Goal: Find specific page/section: Find specific page/section

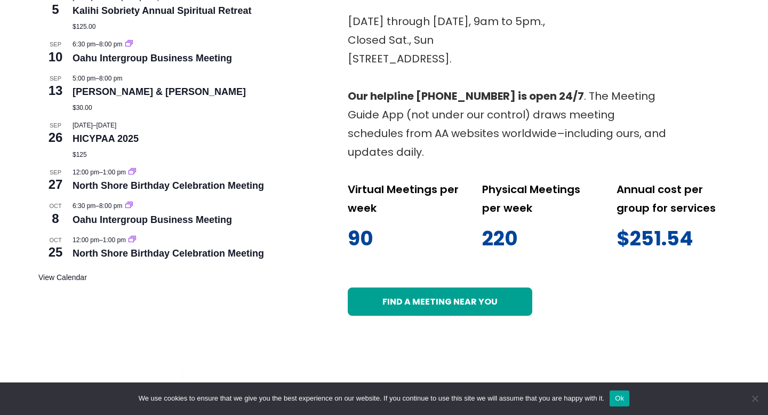
scroll to position [603, 0]
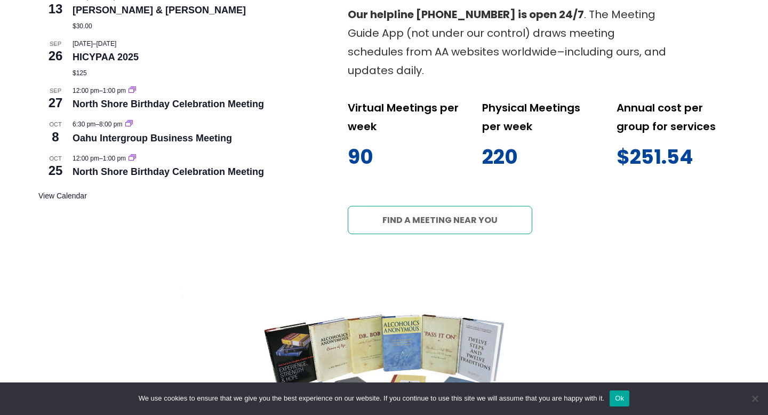
click at [443, 220] on link "Find a meeting near you" at bounding box center [440, 220] width 185 height 28
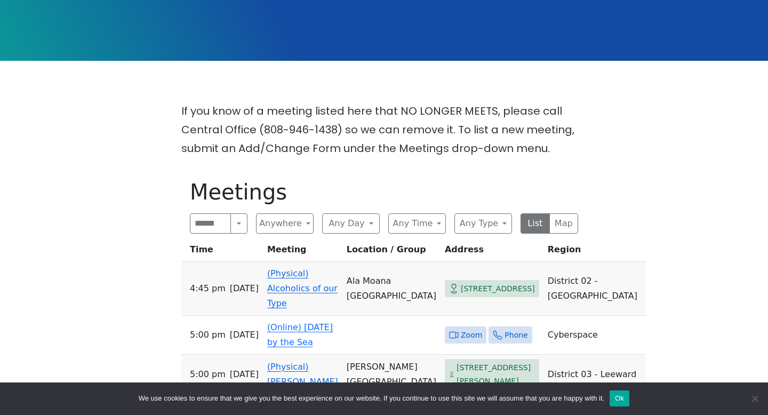
scroll to position [300, 0]
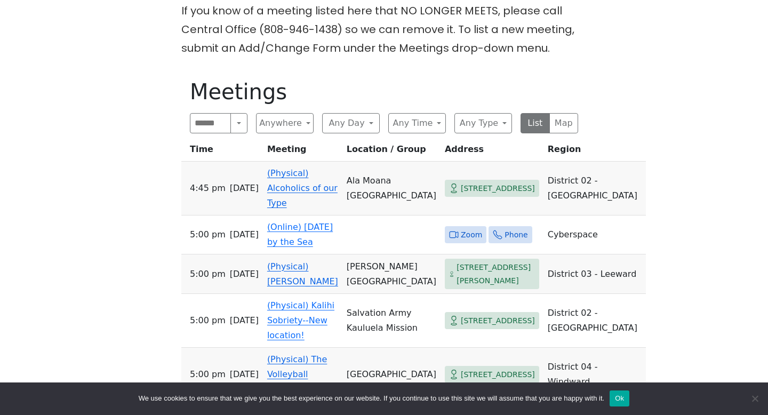
click at [630, 399] on button "Ok" at bounding box center [620, 399] width 20 height 16
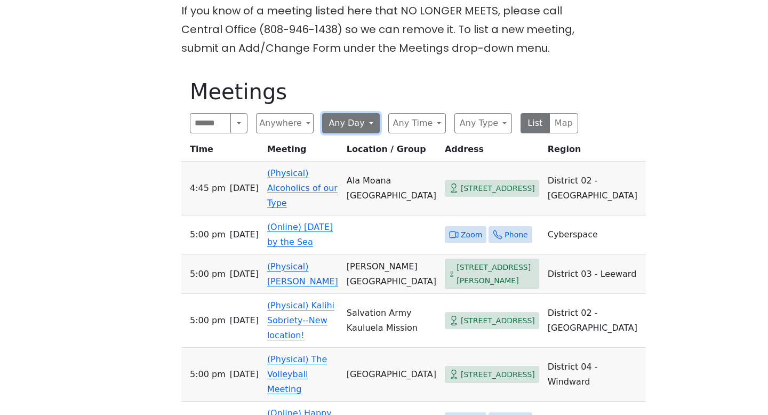
click at [348, 121] on button "Any Day" at bounding box center [351, 123] width 58 height 20
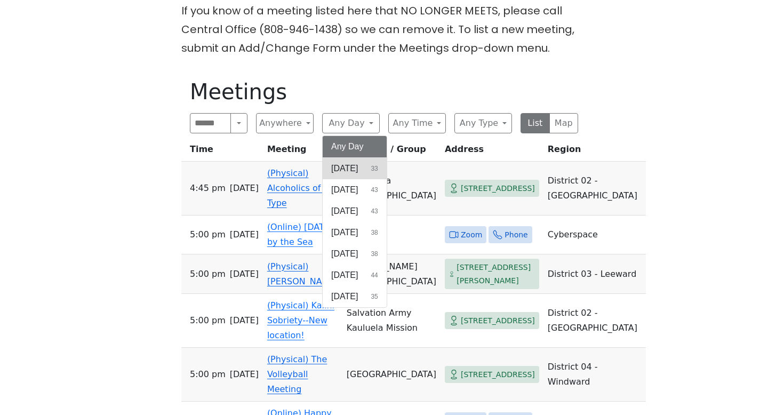
click at [354, 168] on span "Sunday" at bounding box center [344, 168] width 27 height 13
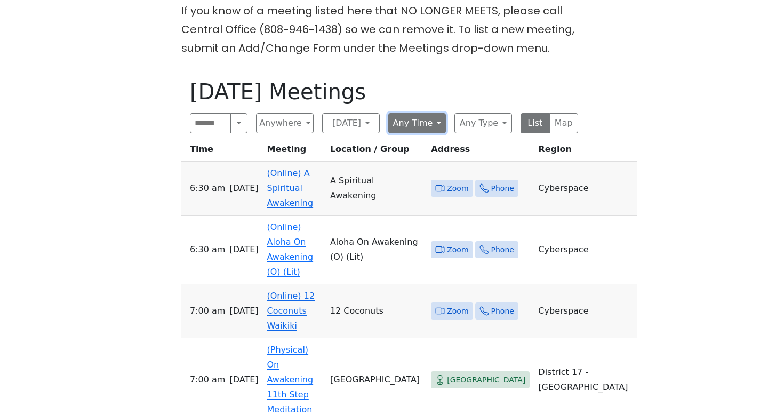
click at [421, 124] on button "Any Time" at bounding box center [418, 123] width 58 height 20
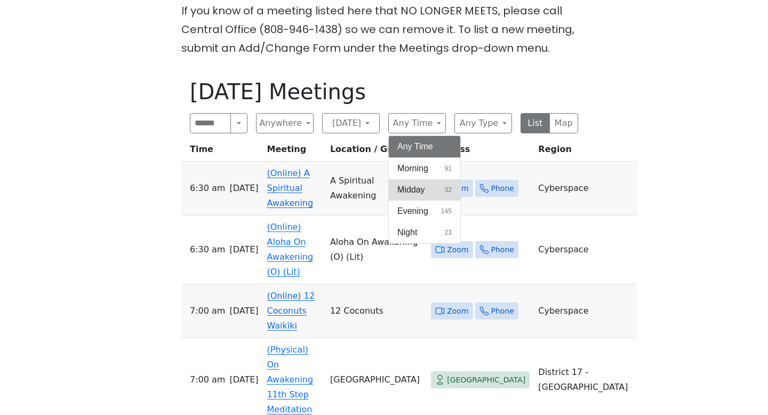
click at [423, 192] on span "Midday" at bounding box center [412, 190] width 28 height 13
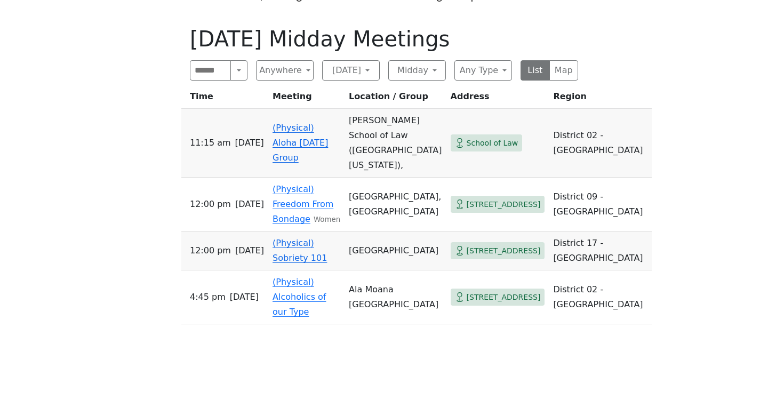
scroll to position [354, 0]
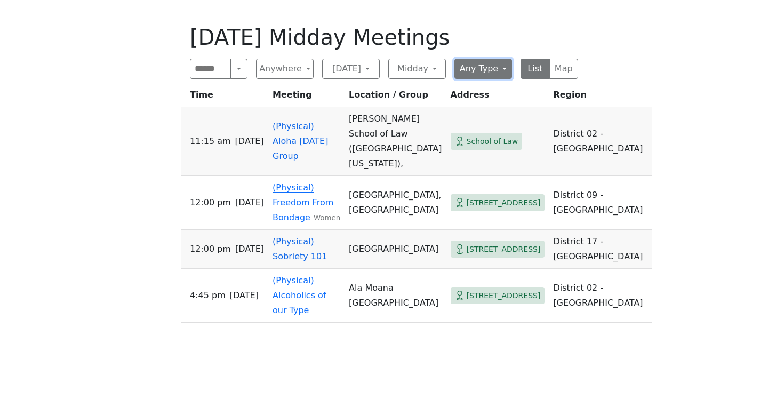
click at [479, 59] on button "Any Type" at bounding box center [484, 69] width 58 height 20
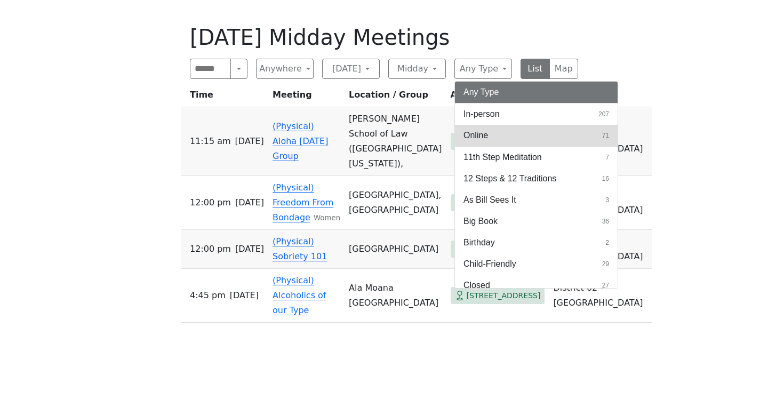
click at [493, 134] on button "Online 71" at bounding box center [536, 135] width 163 height 21
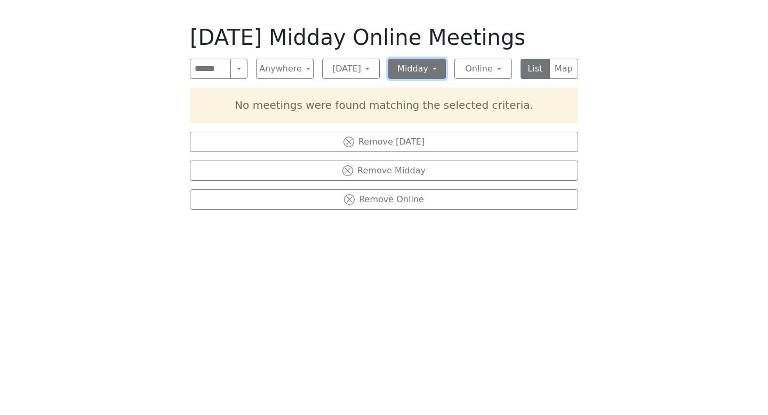
click at [419, 67] on button "Midday" at bounding box center [418, 69] width 58 height 20
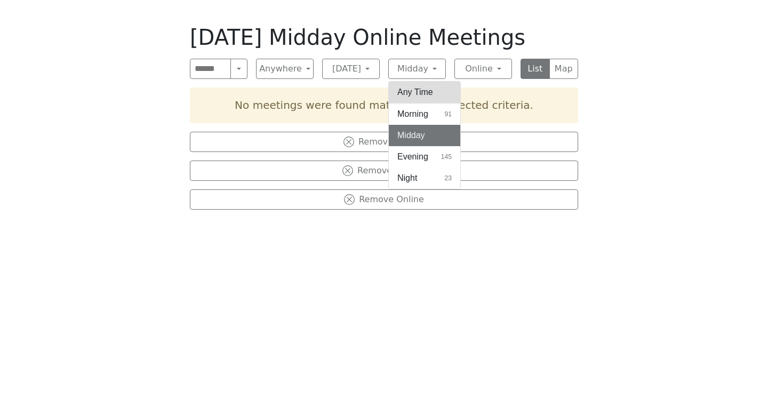
click at [417, 94] on button "Any Time" at bounding box center [425, 92] width 72 height 21
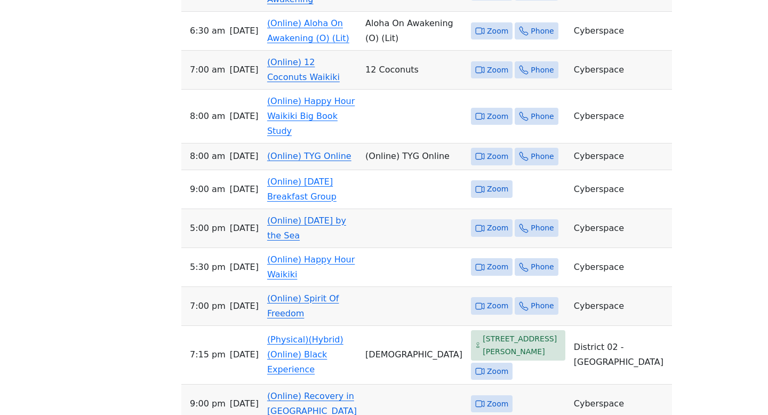
scroll to position [382, 0]
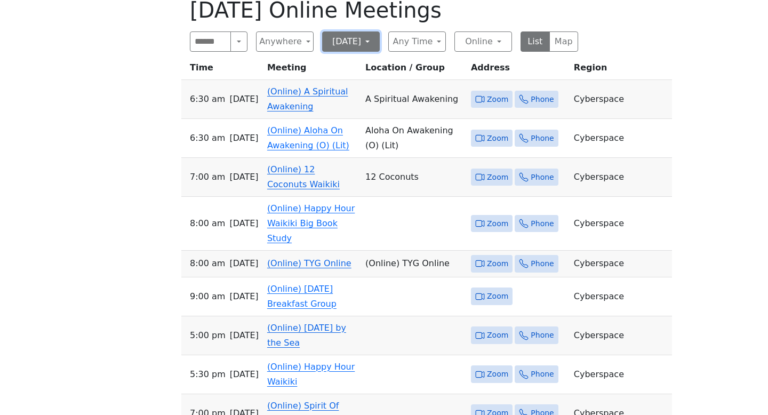
click at [348, 44] on button "Sunday" at bounding box center [351, 41] width 58 height 20
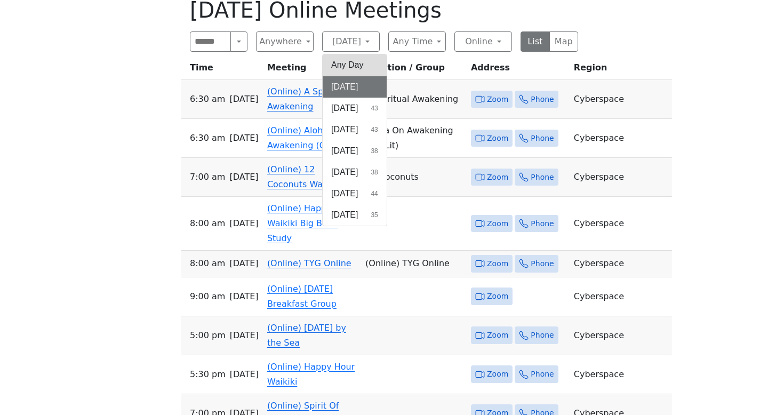
click at [351, 60] on button "Any Day" at bounding box center [355, 64] width 64 height 21
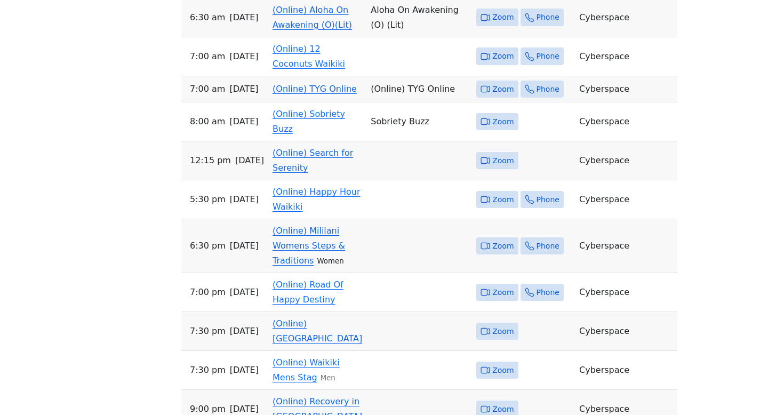
scroll to position [718, 0]
